Goal: Information Seeking & Learning: Learn about a topic

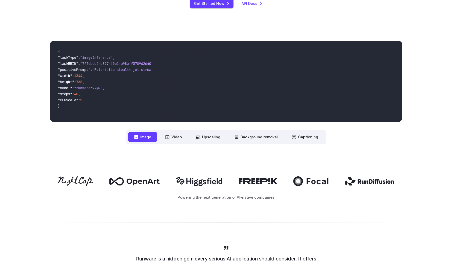
scroll to position [165, 0]
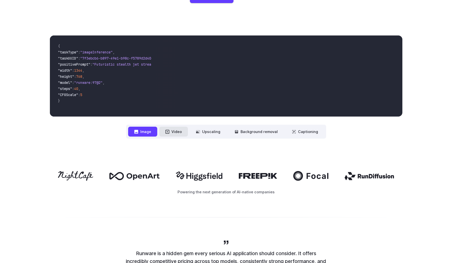
click at [183, 132] on button "Video" at bounding box center [173, 132] width 29 height 10
click at [144, 132] on button "Image" at bounding box center [142, 132] width 29 height 10
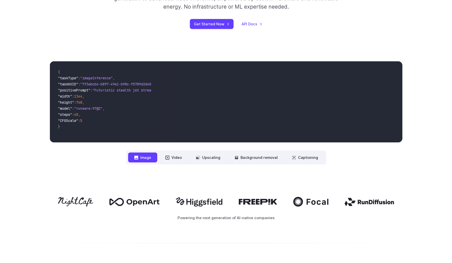
scroll to position [138, 0]
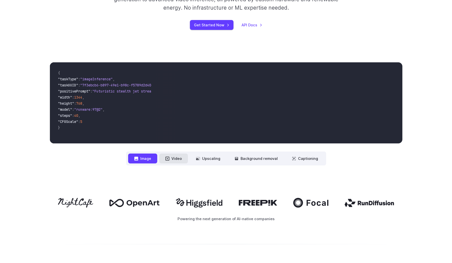
click at [166, 159] on button "Video" at bounding box center [173, 158] width 29 height 10
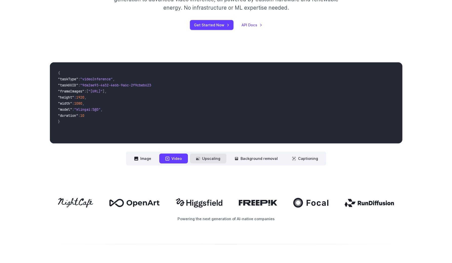
click at [212, 158] on button "Upscaling" at bounding box center [208, 158] width 36 height 10
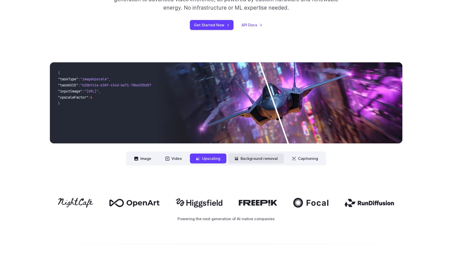
click at [260, 160] on button "Background removal" at bounding box center [255, 158] width 55 height 10
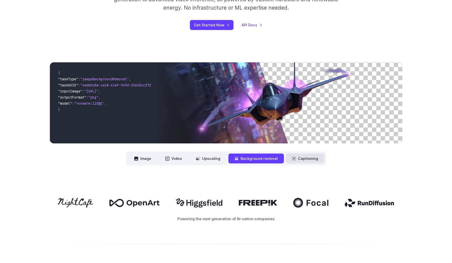
click at [296, 157] on button "Captioning" at bounding box center [305, 158] width 38 height 10
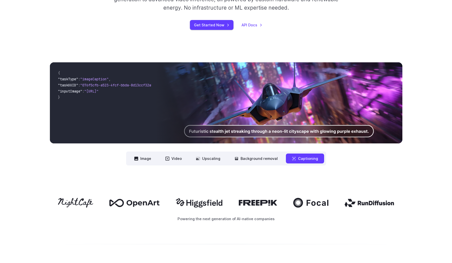
click at [160, 157] on nav "**********" at bounding box center [226, 158] width 200 height 14
click at [144, 158] on button "Image" at bounding box center [142, 158] width 29 height 10
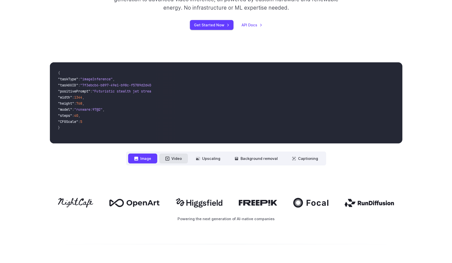
click at [175, 158] on button "Video" at bounding box center [173, 158] width 29 height 10
click at [272, 108] on video at bounding box center [278, 102] width 247 height 81
click at [141, 160] on button "Image" at bounding box center [142, 158] width 29 height 10
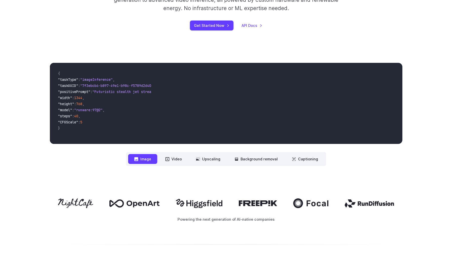
scroll to position [0, 0]
